Goal: Information Seeking & Learning: Learn about a topic

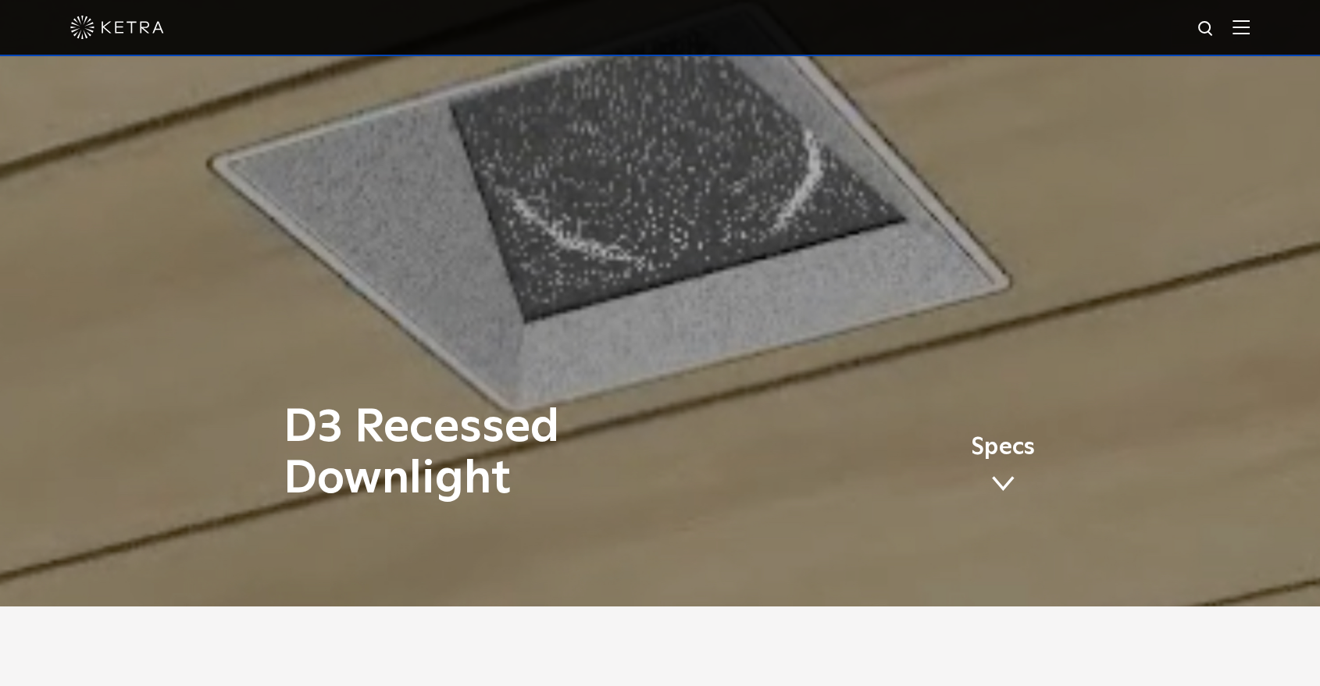
scroll to position [82, 0]
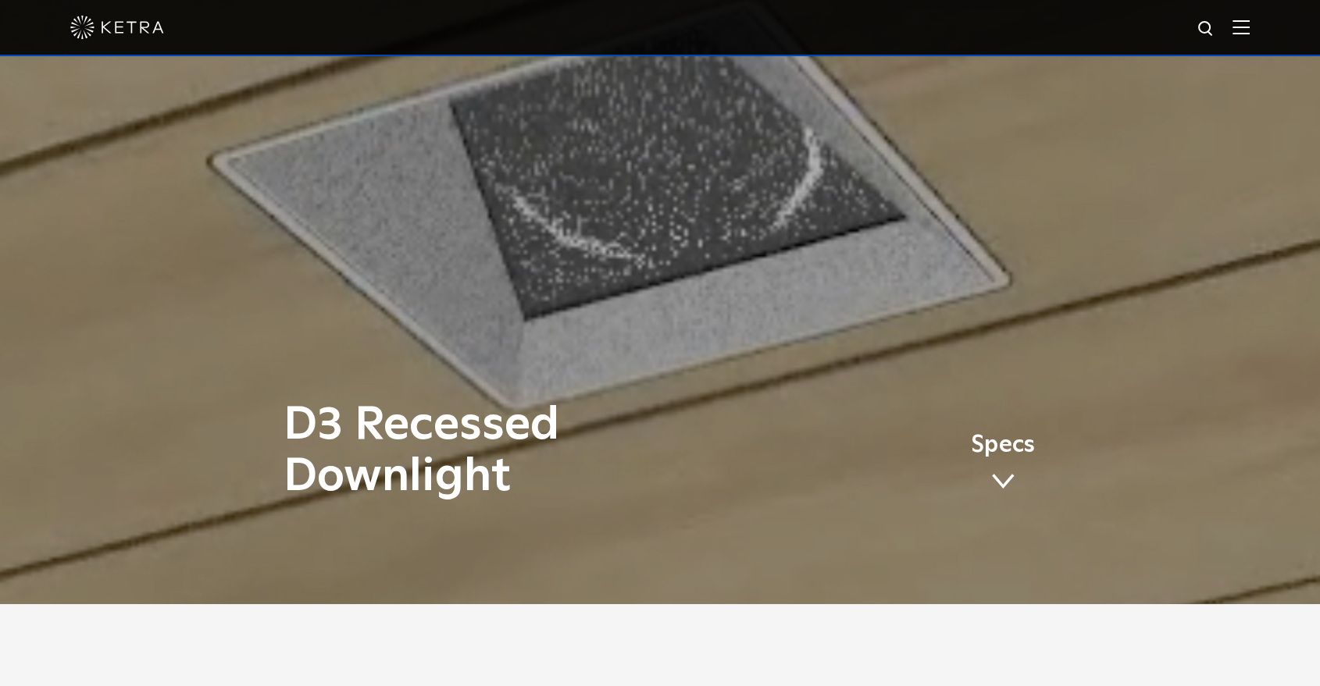
click at [395, 423] on h1 "D3 Recessed Downlight" at bounding box center [504, 451] width 441 height 103
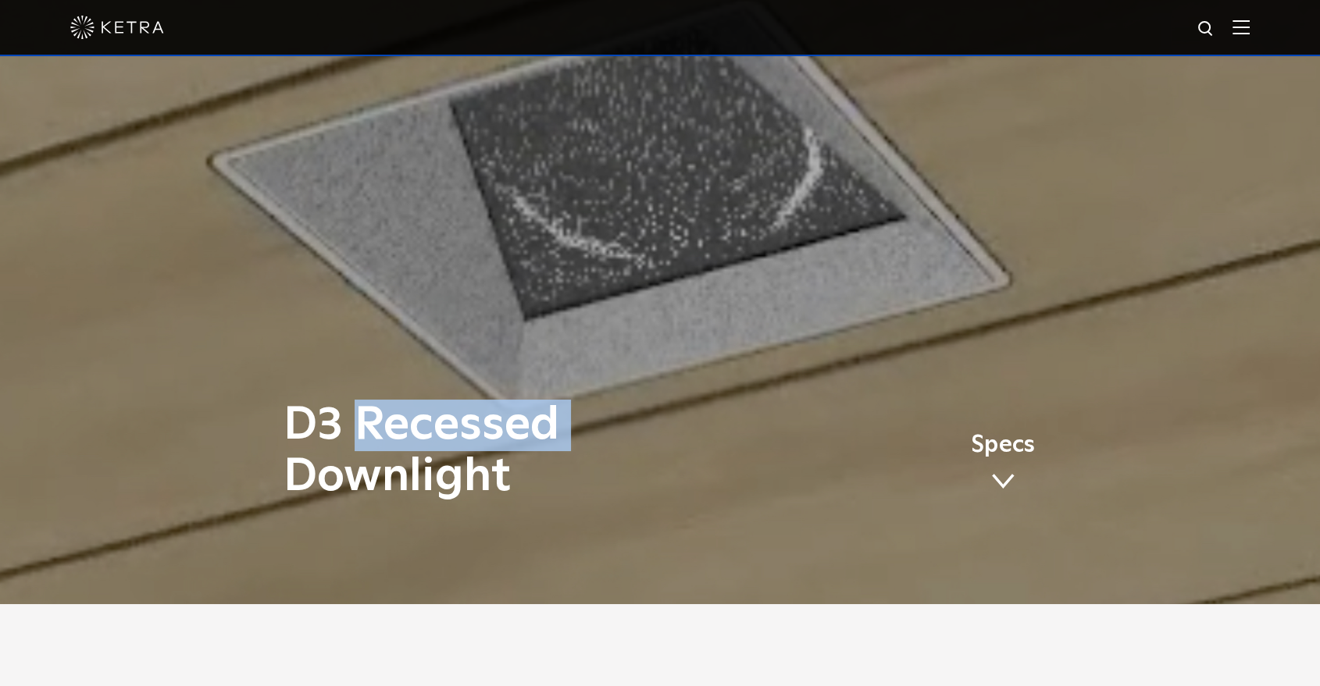
click at [395, 423] on h1 "D3 Recessed Downlight" at bounding box center [504, 451] width 441 height 103
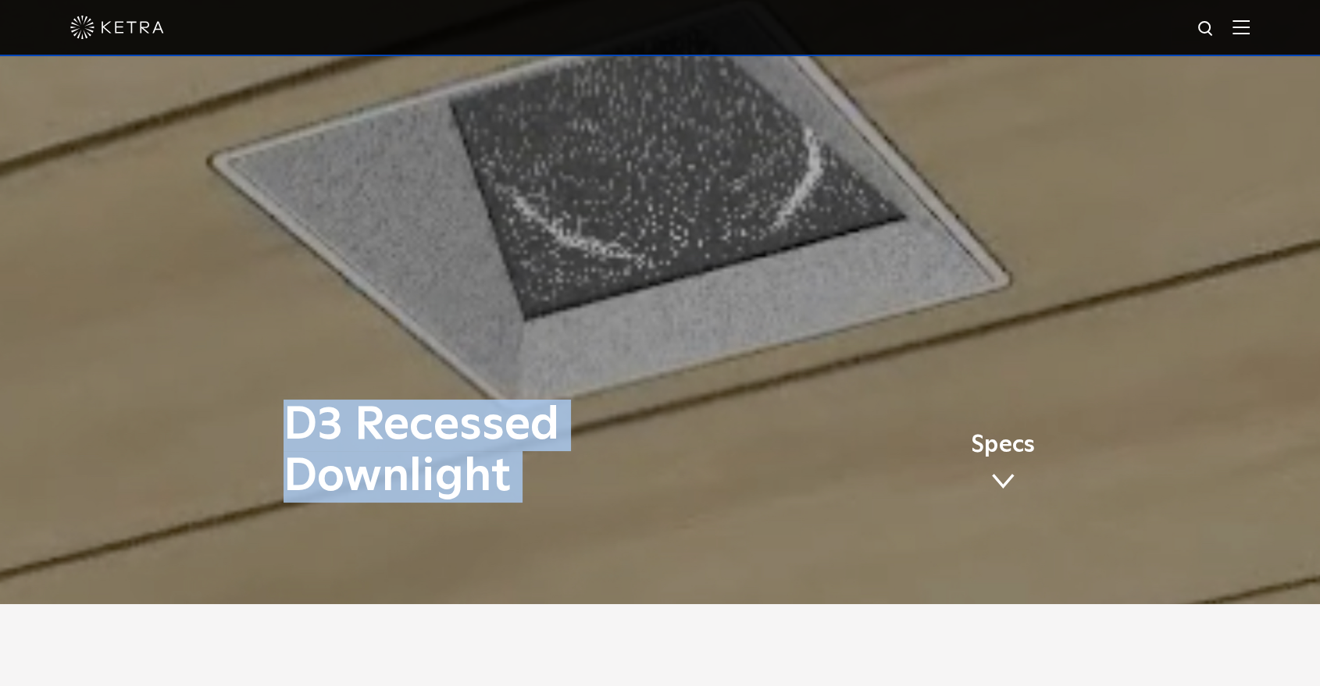
click at [395, 423] on h1 "D3 Recessed Downlight" at bounding box center [504, 451] width 441 height 103
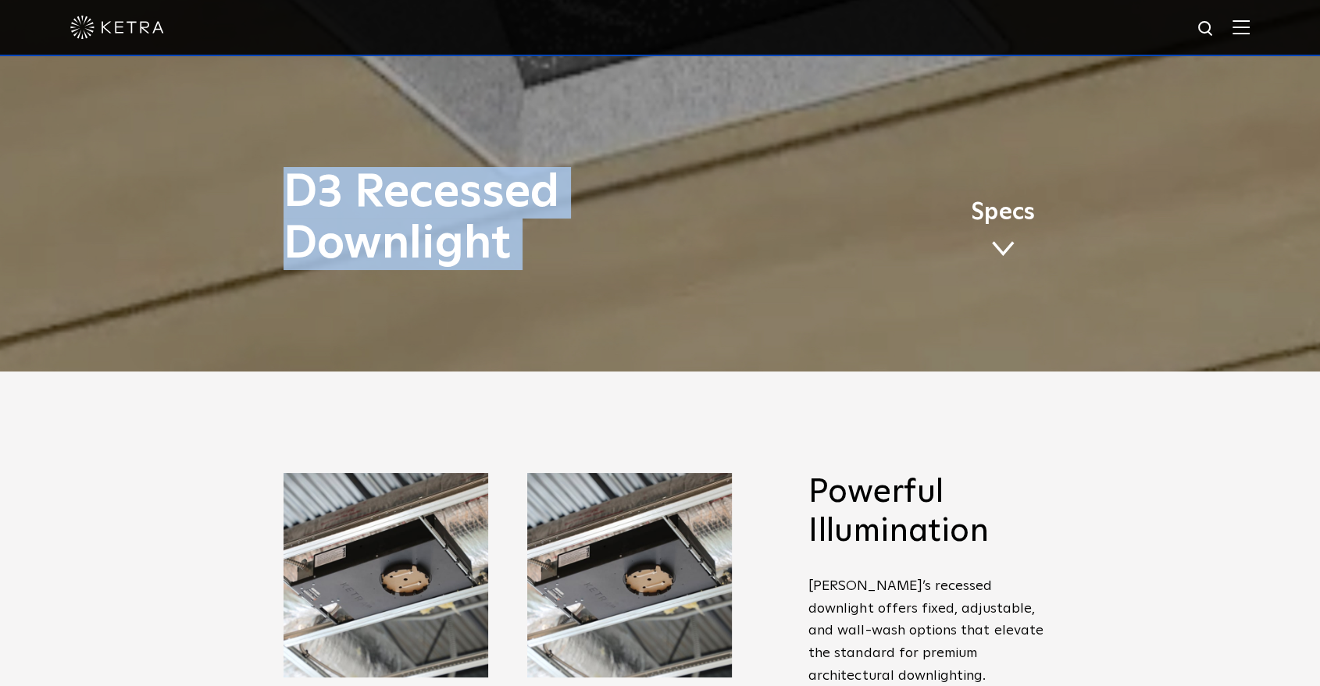
scroll to position [0, 0]
